Goal: Check status: Check status

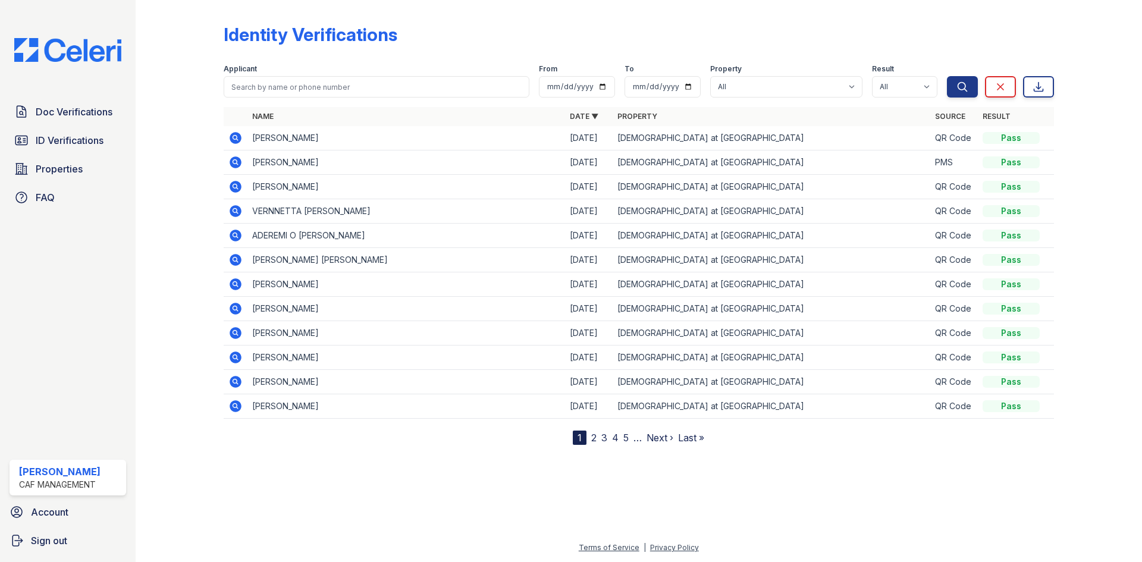
click at [232, 137] on icon at bounding box center [236, 138] width 12 height 12
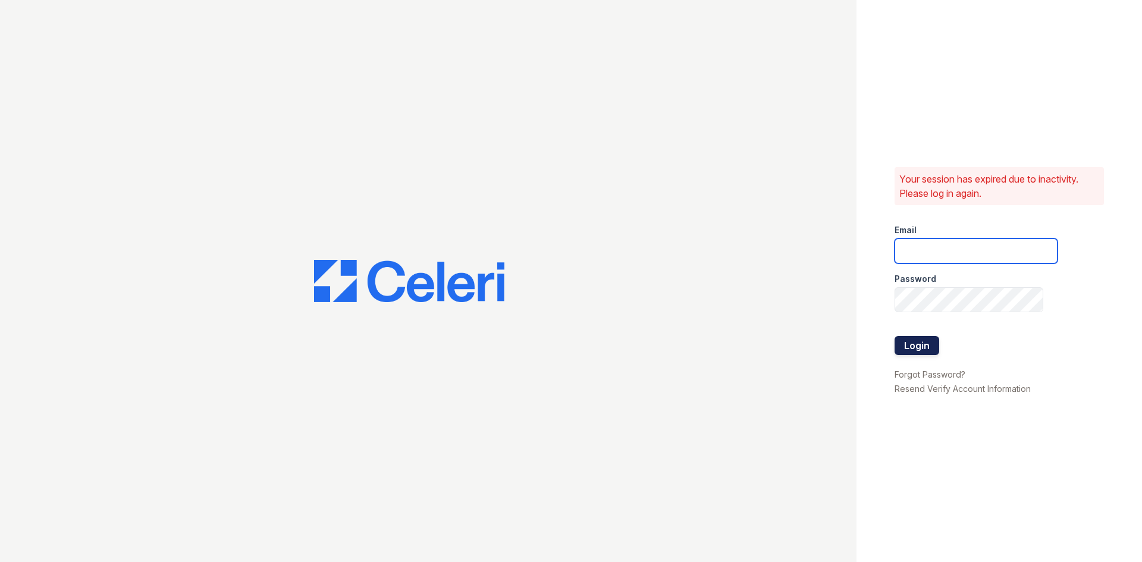
type input "[EMAIL_ADDRESS][DOMAIN_NAME]"
click at [926, 348] on button "Login" at bounding box center [916, 345] width 45 height 19
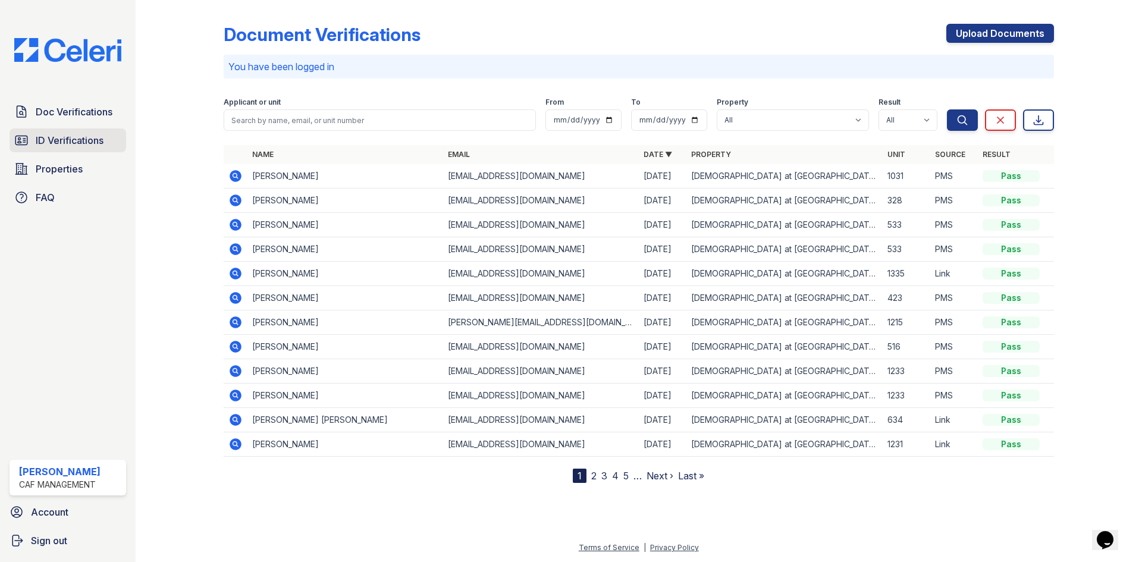
click at [48, 149] on link "ID Verifications" at bounding box center [68, 140] width 117 height 24
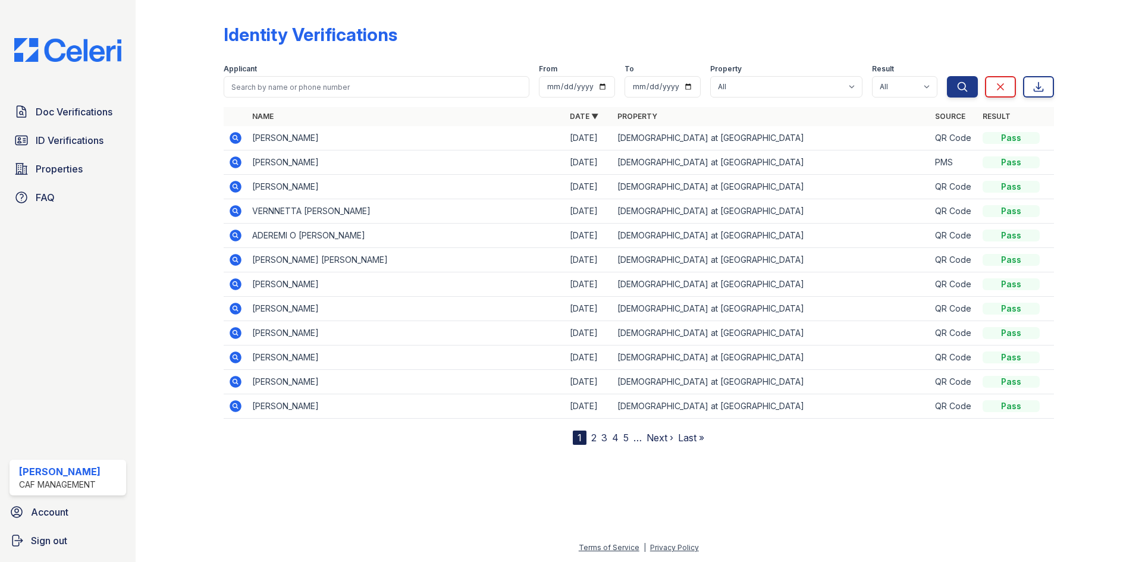
click at [235, 137] on icon at bounding box center [234, 137] width 3 height 3
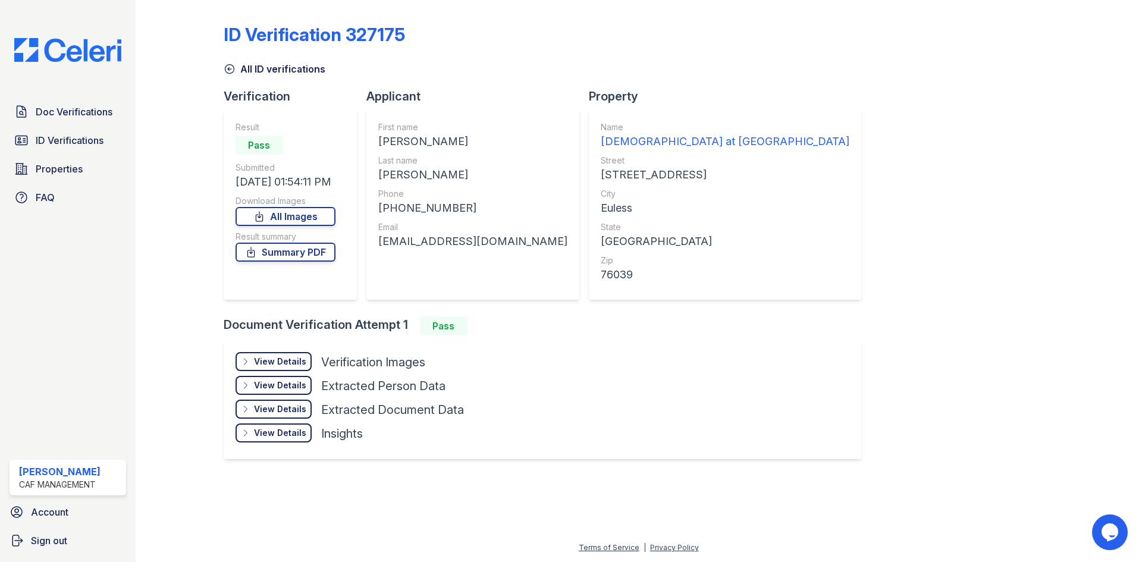
click at [280, 356] on div "View Details" at bounding box center [280, 362] width 52 height 12
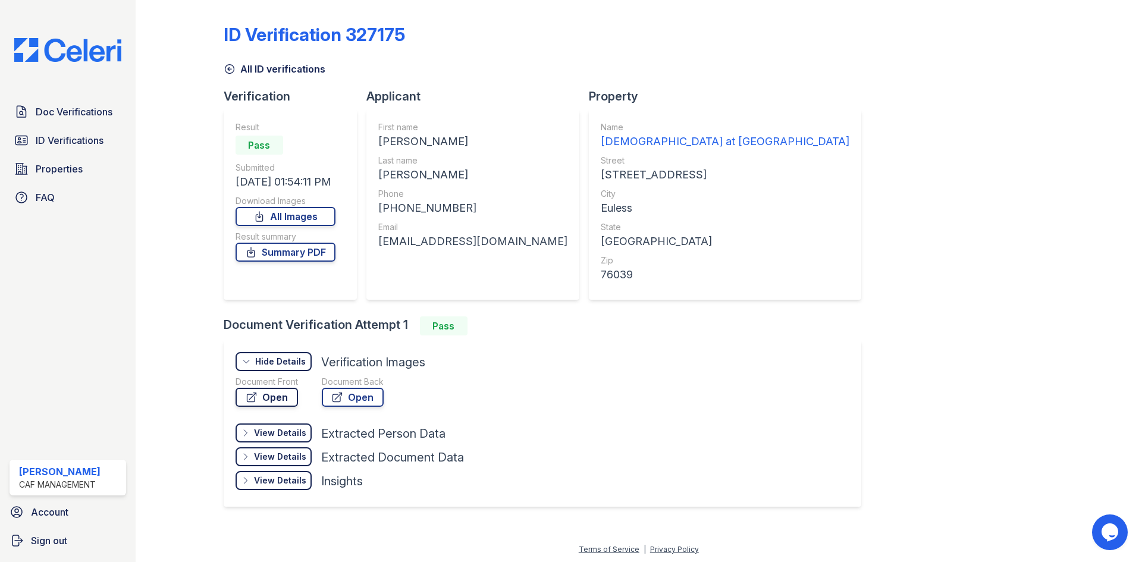
click at [274, 398] on link "Open" at bounding box center [267, 397] width 62 height 19
